Goal: Information Seeking & Learning: Learn about a topic

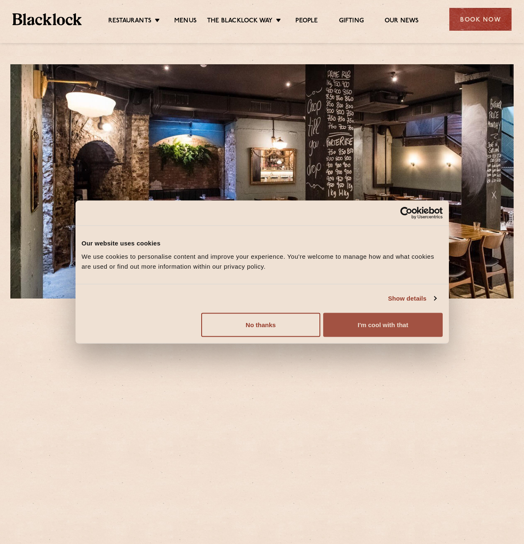
click at [395, 331] on button "I'm cool with that" at bounding box center [382, 325] width 119 height 24
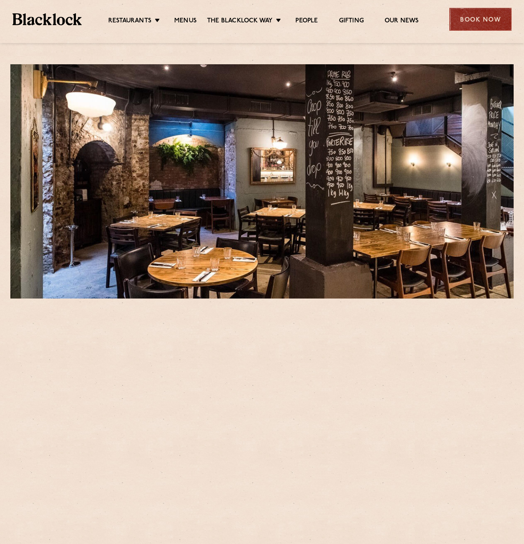
click at [464, 29] on div "Book Now" at bounding box center [480, 19] width 62 height 23
click at [250, 391] on p "When asked what we thought of an old electricity substation set in the basement…" at bounding box center [266, 373] width 245 height 75
click at [249, 382] on p "When asked what we thought of an old electricity substation set in the basement…" at bounding box center [266, 373] width 245 height 75
click at [252, 38] on div at bounding box center [262, 40] width 524 height 6
click at [480, 20] on div "Book Now" at bounding box center [480, 19] width 62 height 23
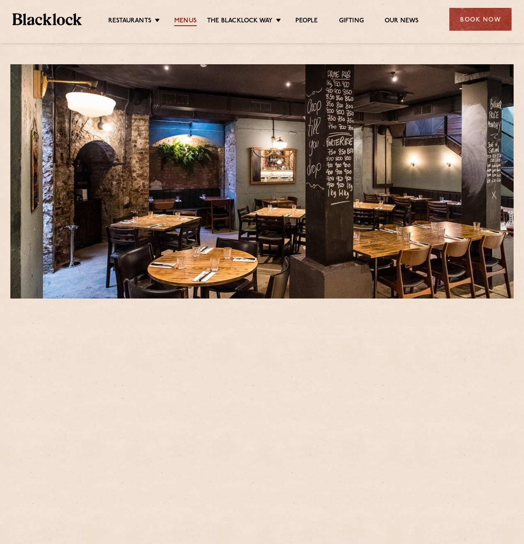
click at [188, 19] on link "Menus" at bounding box center [185, 21] width 22 height 9
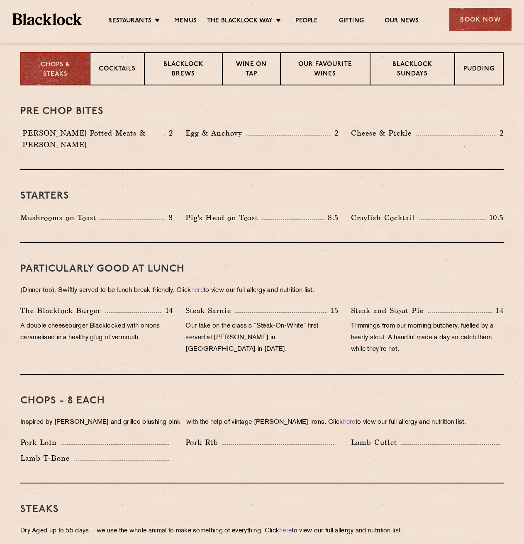
scroll to position [124, 0]
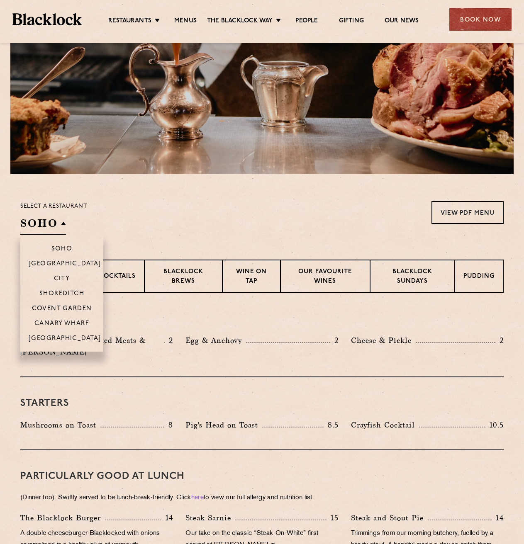
click at [65, 228] on h2 "SOHO" at bounding box center [43, 225] width 46 height 19
click at [65, 275] on p "City" at bounding box center [62, 279] width 16 height 8
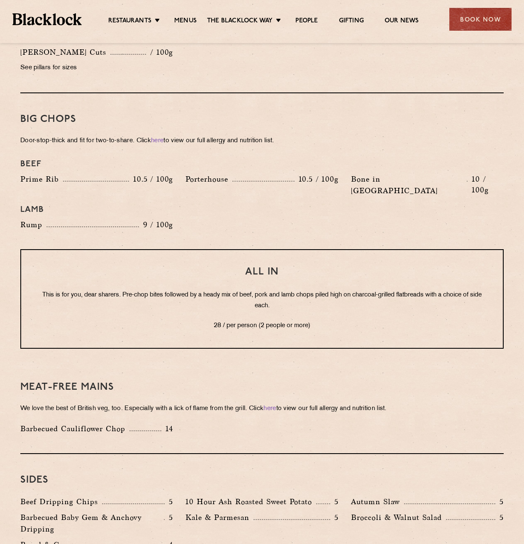
scroll to position [871, 0]
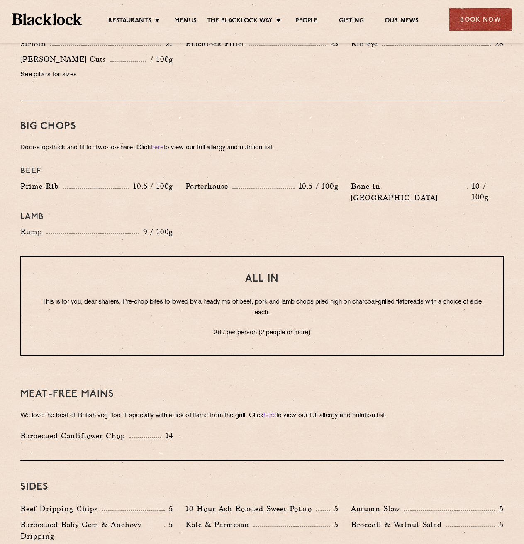
click at [280, 327] on p "28 / per person (2 people or more)" at bounding box center [262, 332] width 448 height 11
click at [441, 262] on div "All In This is for you, dear sharers. Pre-chop bites followed by a heady mix of…" at bounding box center [261, 305] width 483 height 99
click at [462, 297] on p "This is for you, dear sharers. Pre-chop bites followed by a heady mix of beef, …" at bounding box center [262, 308] width 448 height 22
drag, startPoint x: 357, startPoint y: 306, endPoint x: 205, endPoint y: 301, distance: 152.6
click at [205, 301] on div "All In This is for you, dear sharers. Pre-chop bites followed by a heady mix of…" at bounding box center [261, 305] width 483 height 99
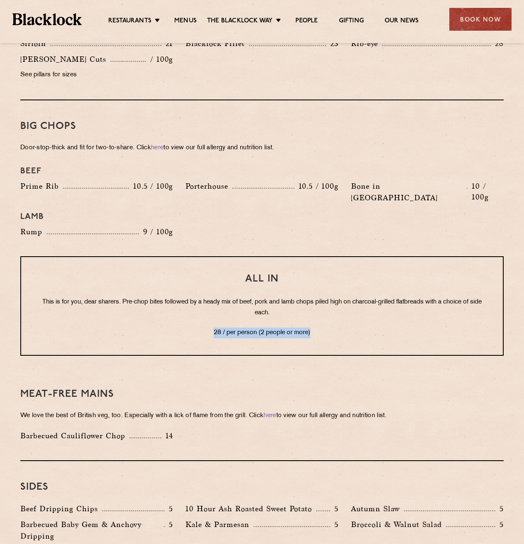
click at [308, 212] on div "Beef Prime Rib 10.5 / 100g [GEOGRAPHIC_DATA] 10.5 / 100g Bone in [GEOGRAPHIC_DA…" at bounding box center [261, 202] width 495 height 80
click at [271, 327] on p "28 / per person (2 people or more)" at bounding box center [262, 332] width 448 height 11
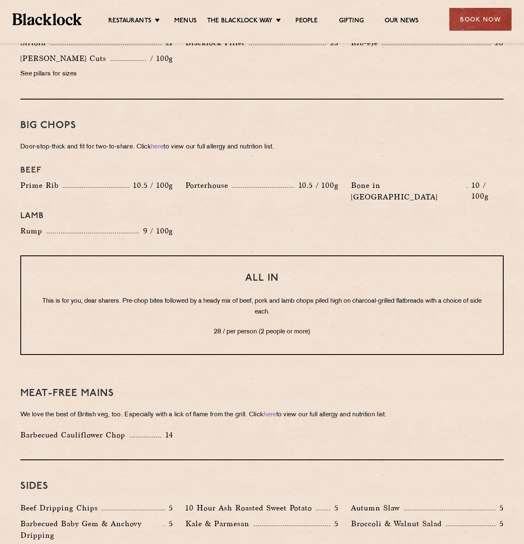
scroll to position [829, 0]
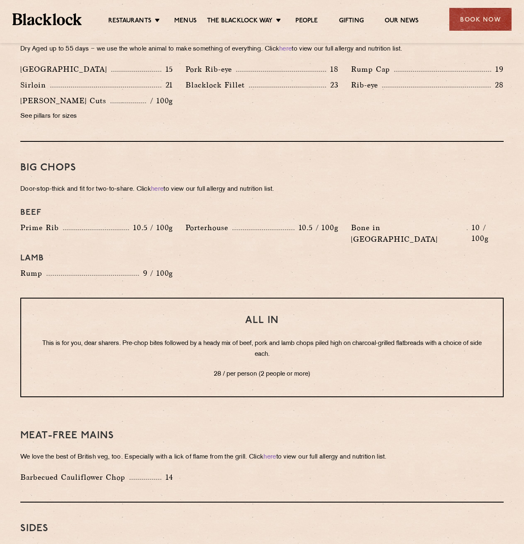
click at [276, 306] on div "All In This is for you, dear sharers. Pre-chop bites followed by a heady mix of…" at bounding box center [261, 347] width 483 height 99
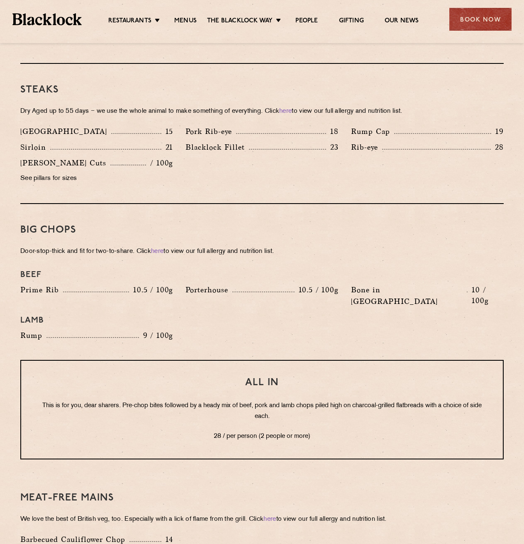
scroll to position [762, 0]
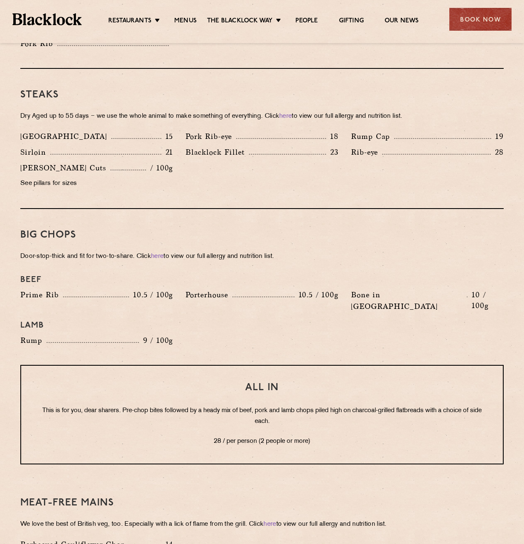
click at [267, 405] on p "This is for you, dear sharers. Pre-chop bites followed by a heady mix of beef, …" at bounding box center [262, 416] width 448 height 22
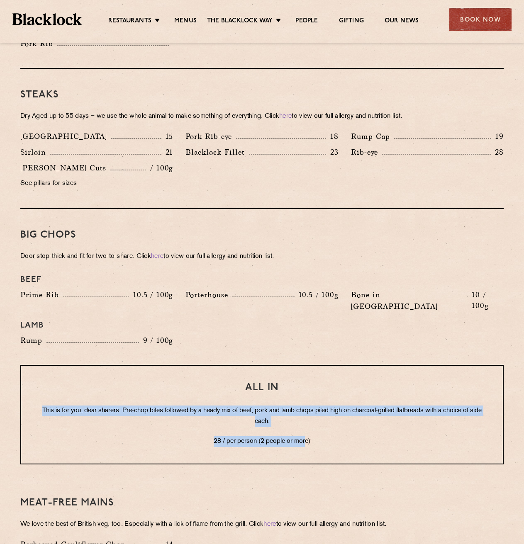
drag, startPoint x: 305, startPoint y: 407, endPoint x: 40, endPoint y: 390, distance: 265.4
click at [40, 390] on div "All In This is for you, dear sharers. Pre-chop bites followed by a heady mix of…" at bounding box center [261, 414] width 483 height 99
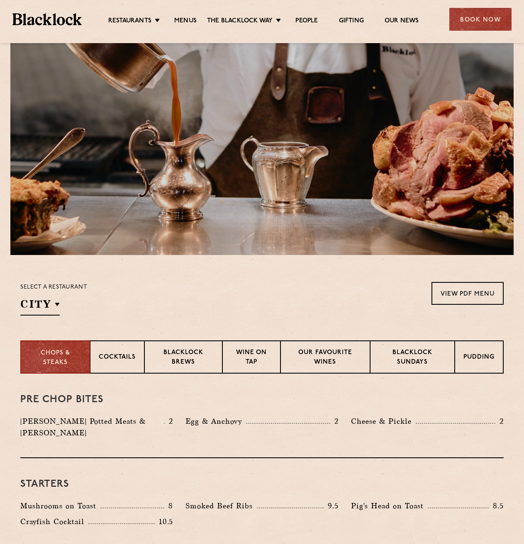
scroll to position [0, 0]
